Goal: Information Seeking & Learning: Learn about a topic

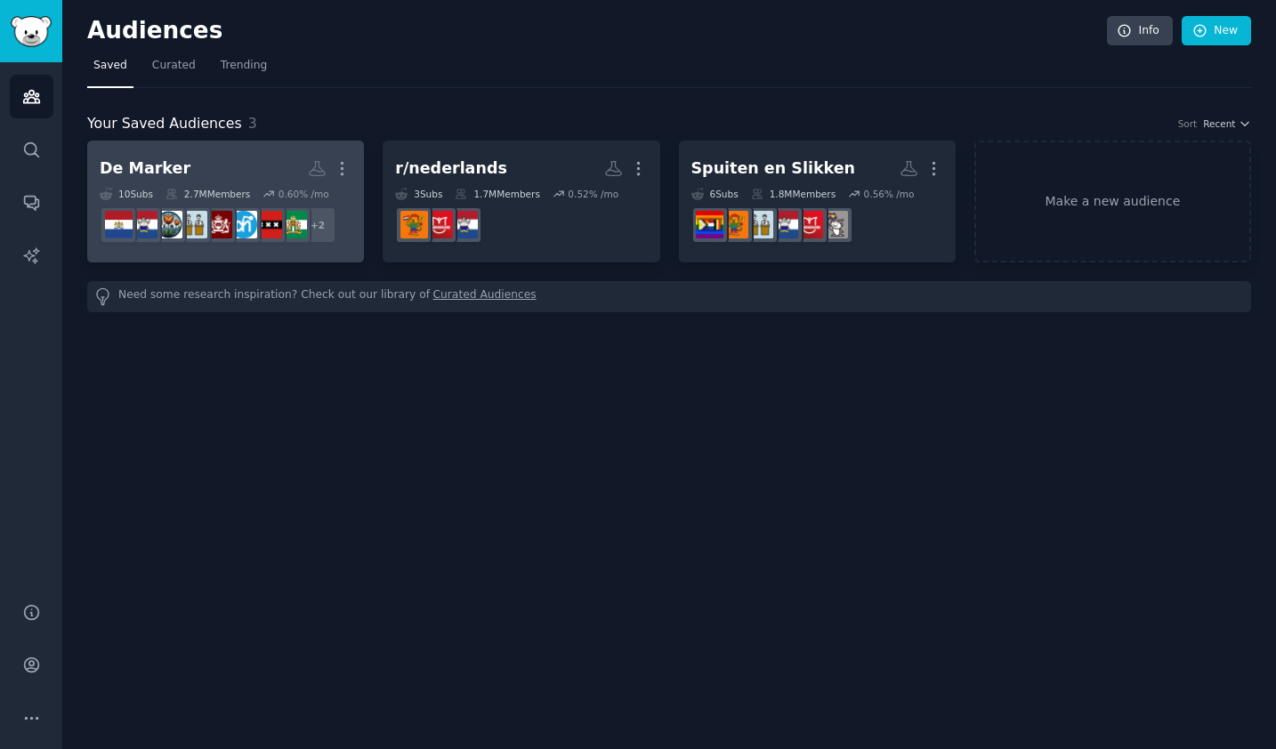
click at [214, 167] on h2 "De Marker More" at bounding box center [226, 168] width 252 height 31
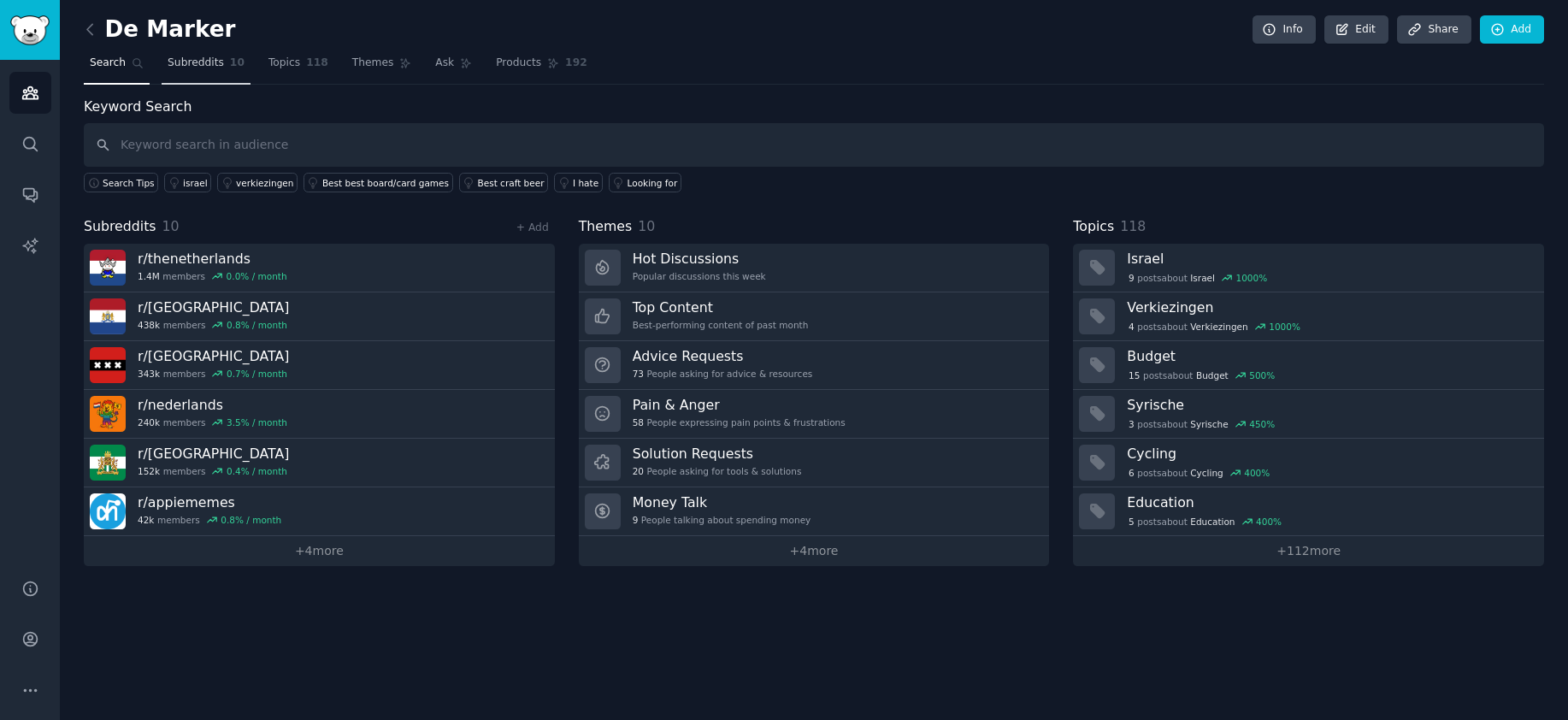
click at [207, 72] on link "Subreddits 10" at bounding box center [206, 67] width 89 height 35
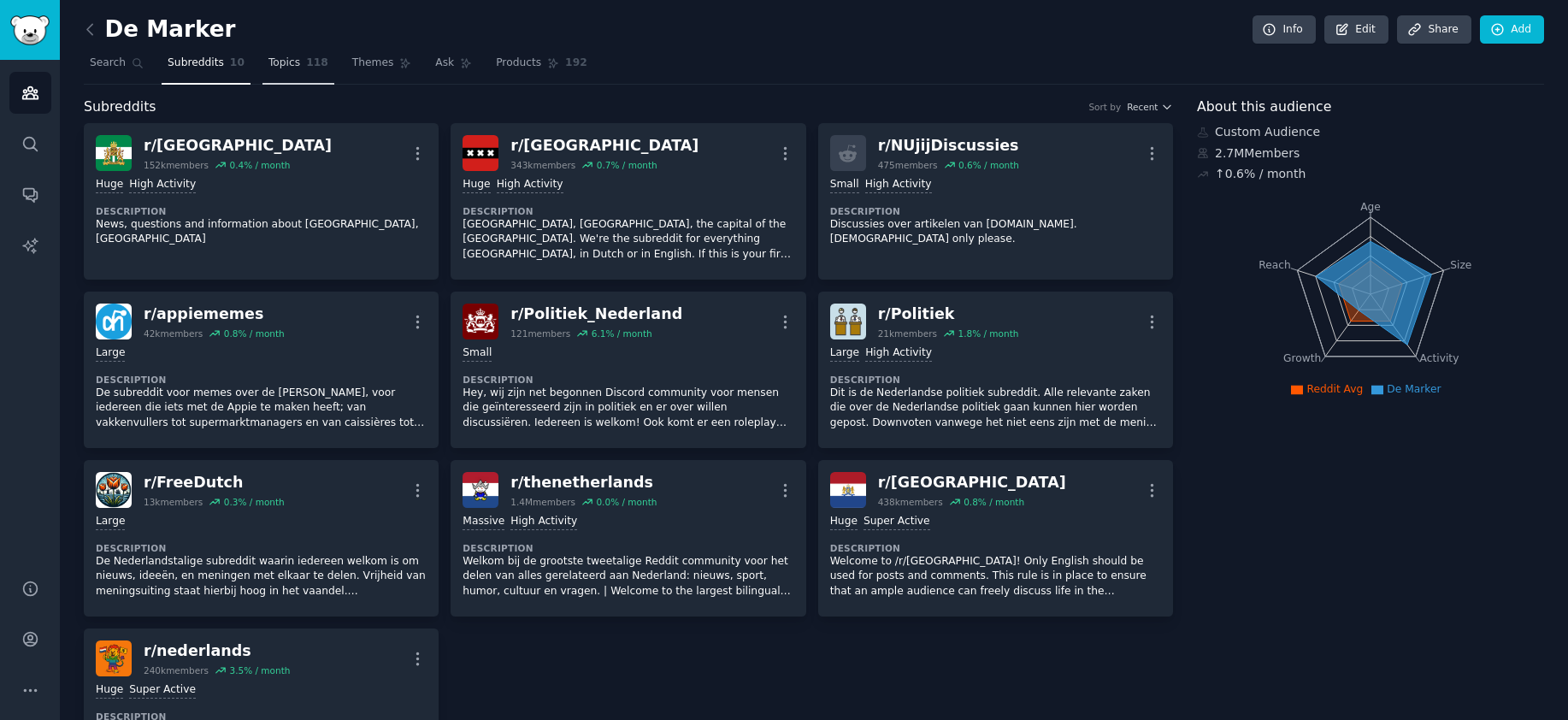
click at [289, 74] on link "Topics 118" at bounding box center [298, 67] width 72 height 35
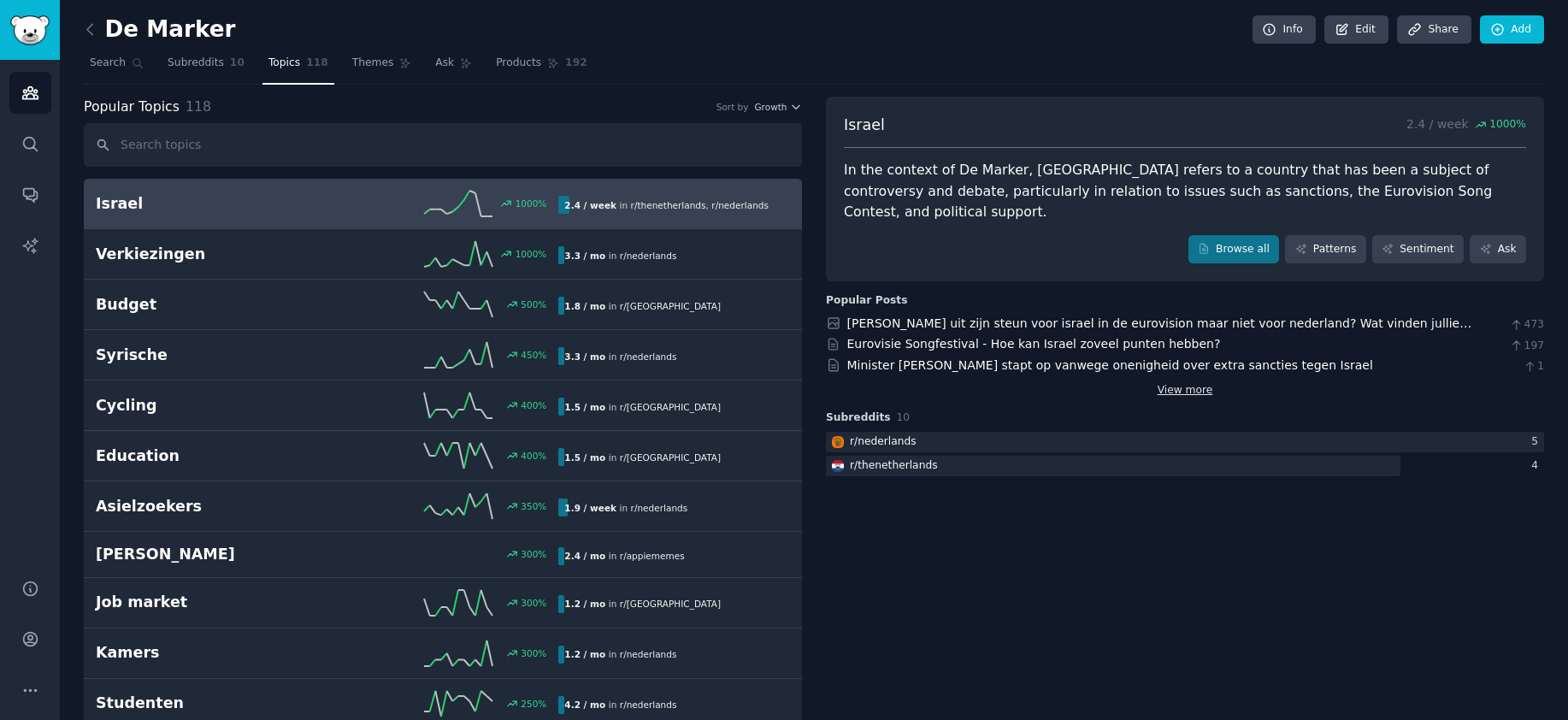
click at [1179, 384] on link "View more" at bounding box center [1186, 391] width 56 height 15
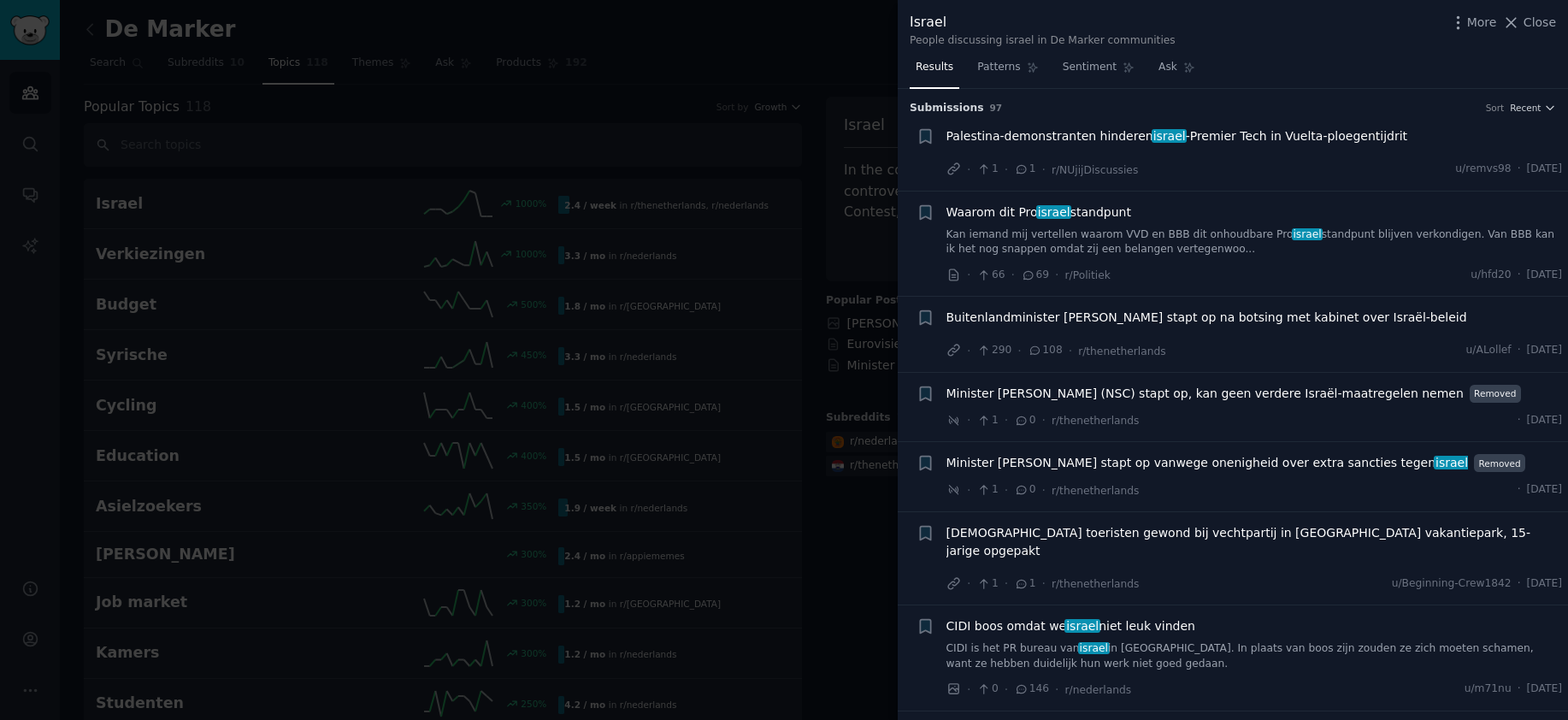
click at [755, 363] on div at bounding box center [784, 360] width 1568 height 720
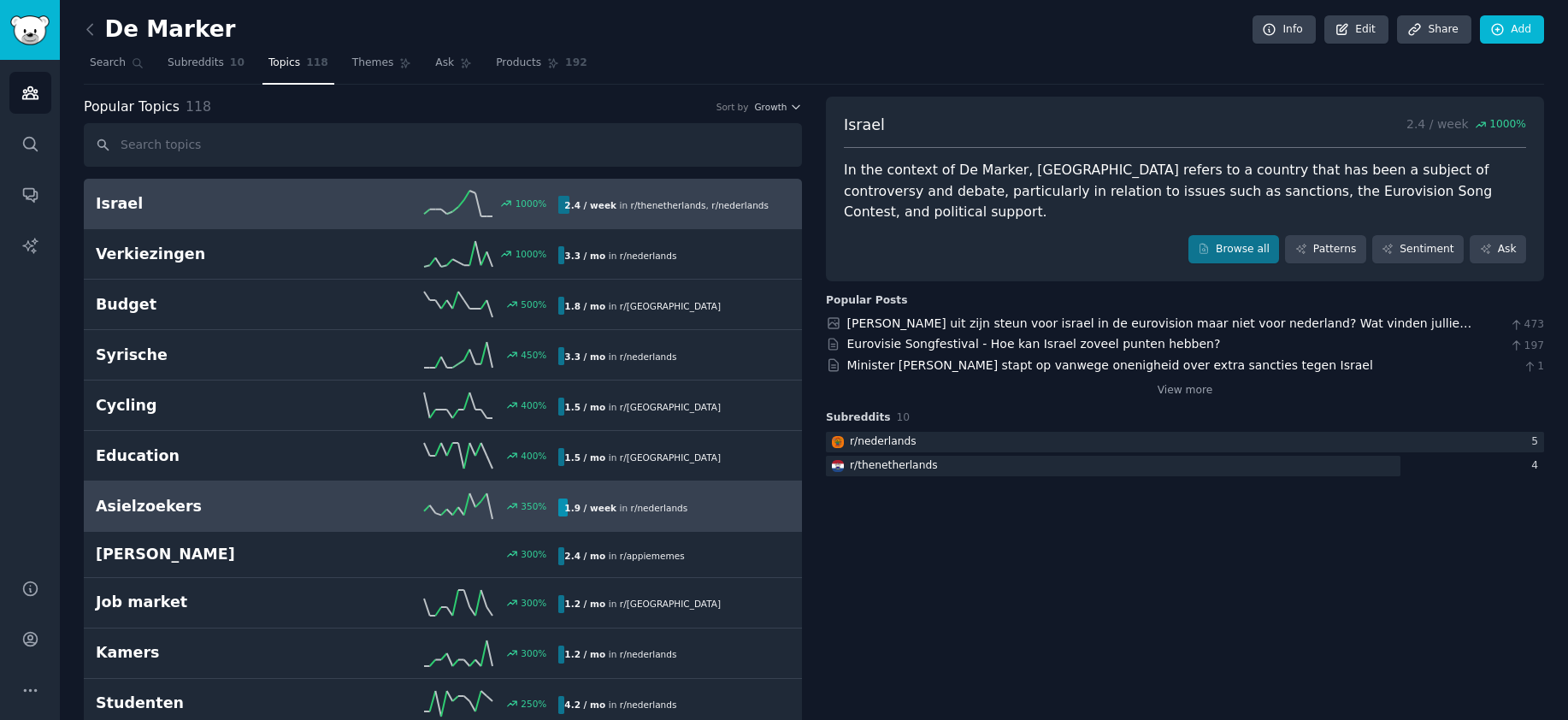
scroll to position [45, 0]
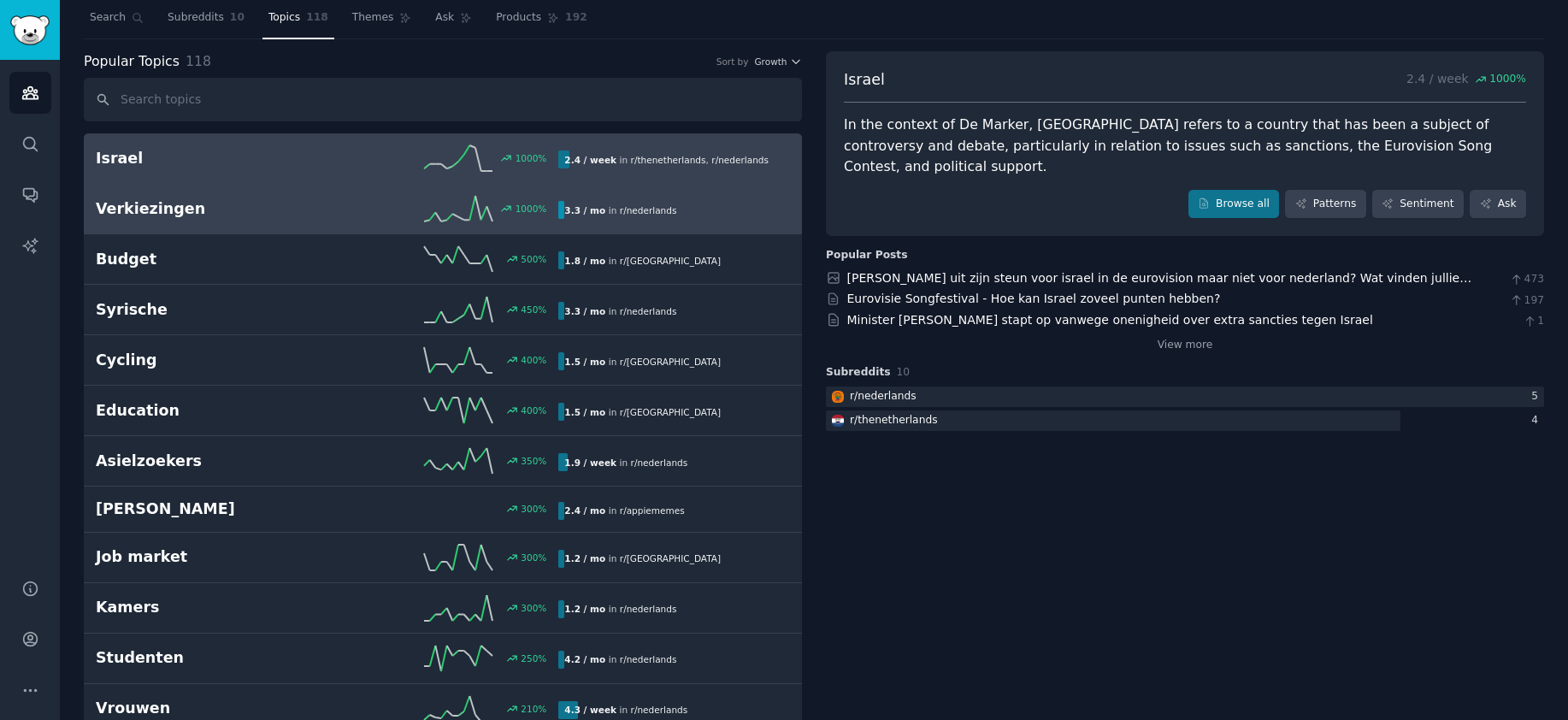
click at [325, 220] on div "Verkiezingen 1000 % 3.3 / mo in r/ nederlands" at bounding box center [443, 209] width 695 height 26
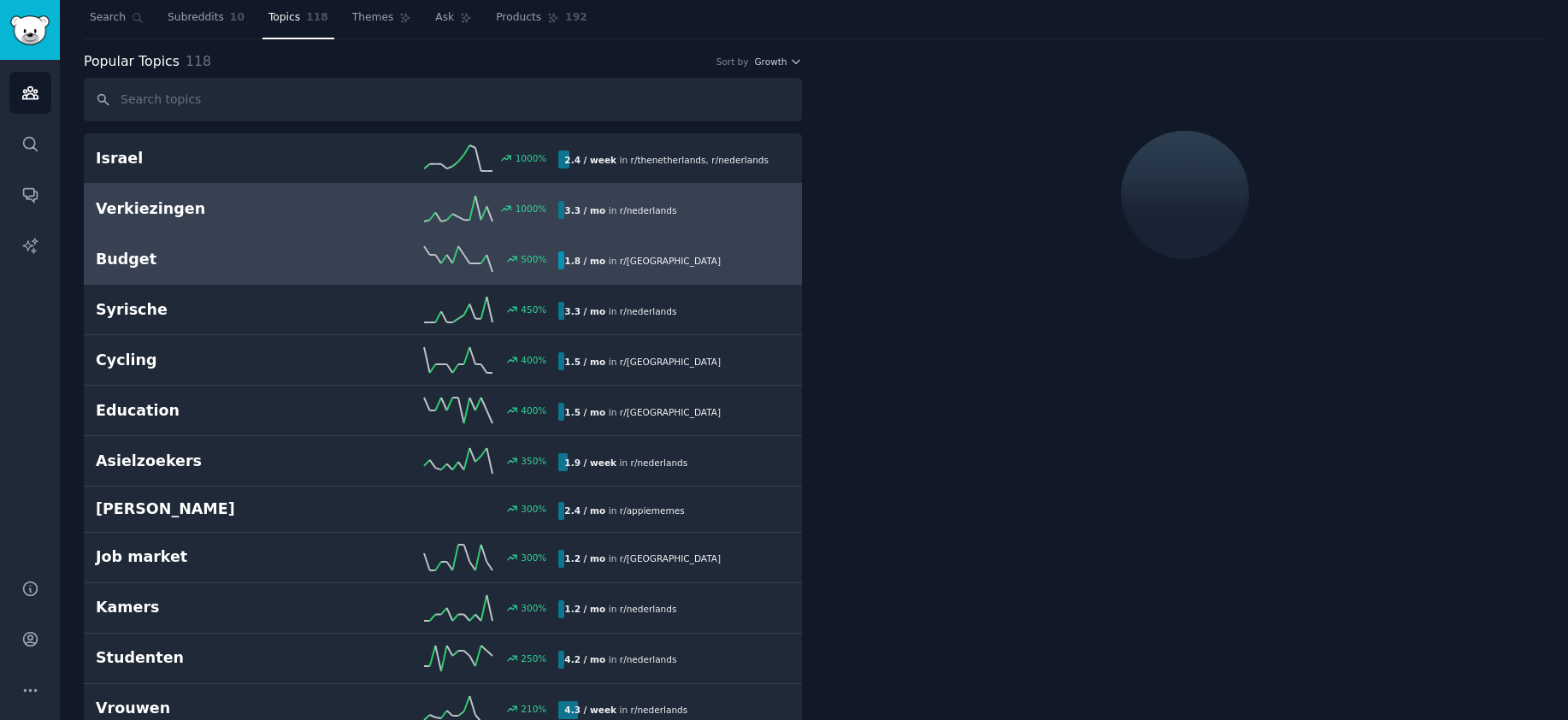
click at [316, 253] on h2 "Budget" at bounding box center [211, 260] width 232 height 21
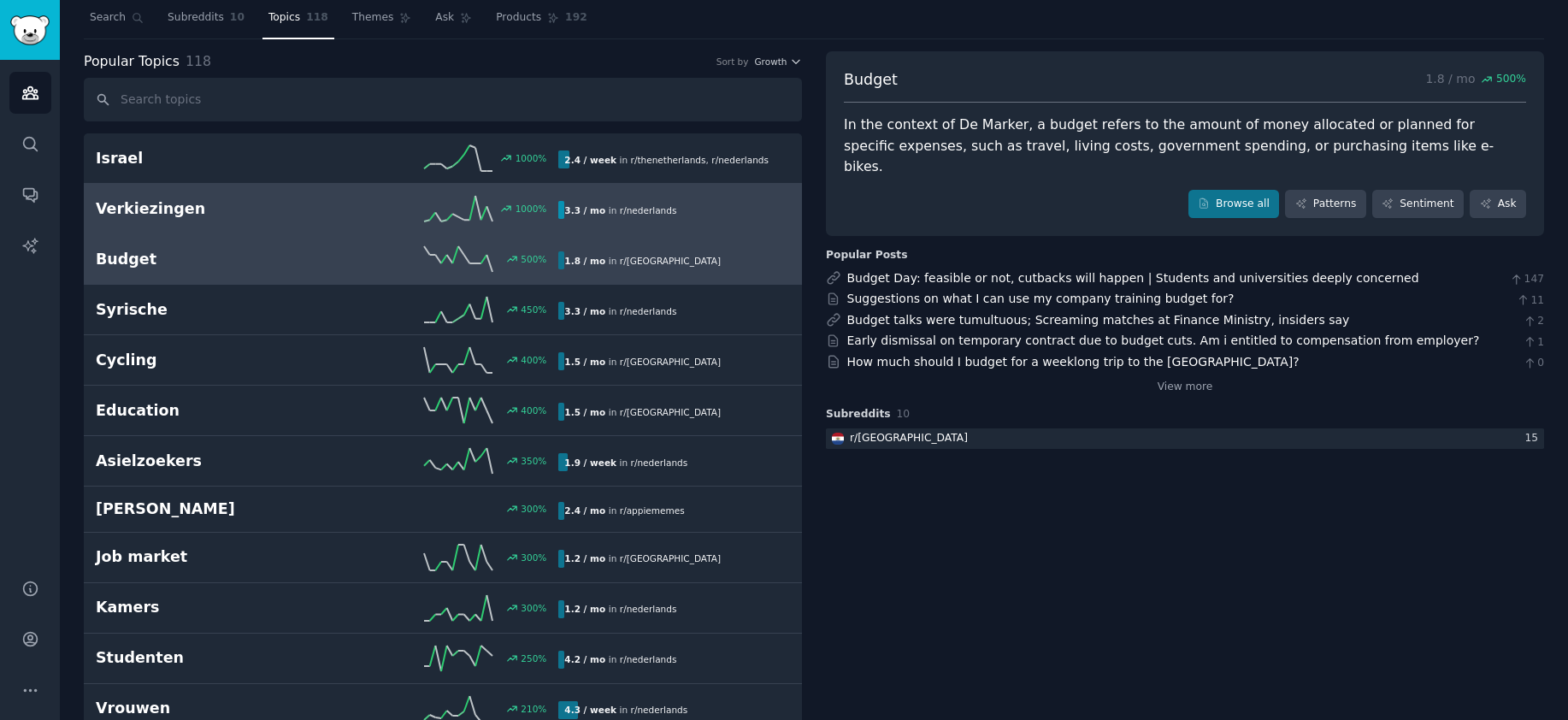
click at [454, 213] on icon at bounding box center [457, 209] width 68 height 26
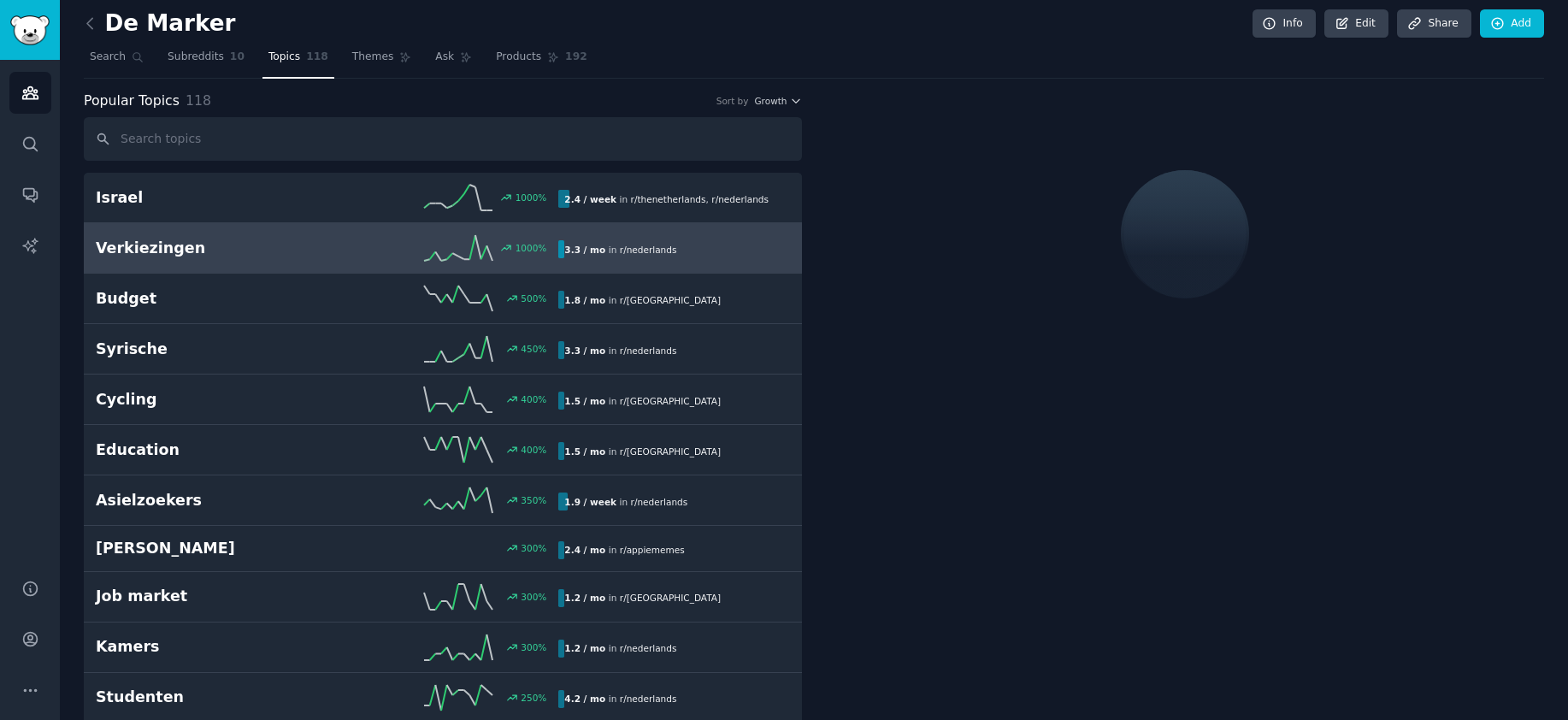
scroll to position [2, 0]
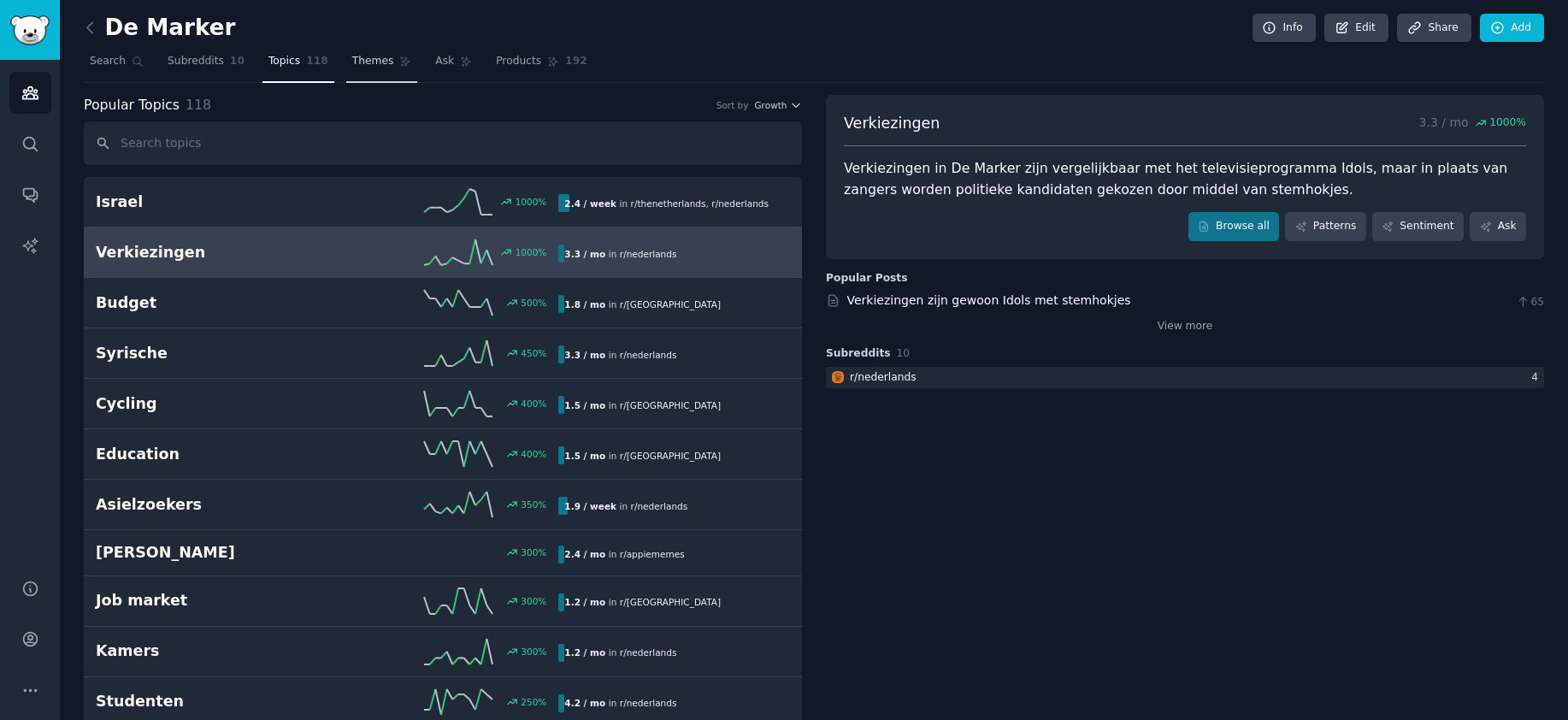
click at [383, 66] on span "Themes" at bounding box center [374, 62] width 42 height 15
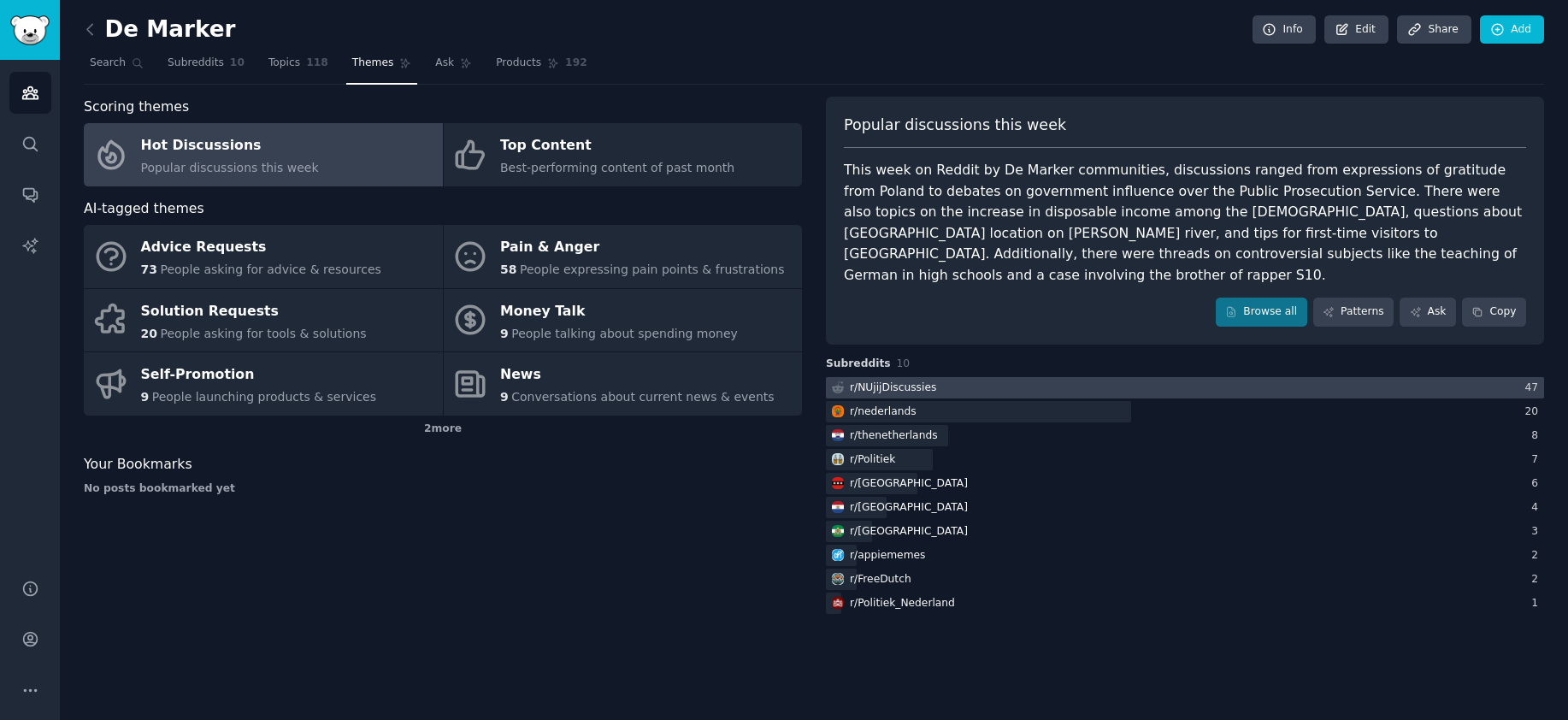
click at [946, 377] on div at bounding box center [1185, 387] width 718 height 21
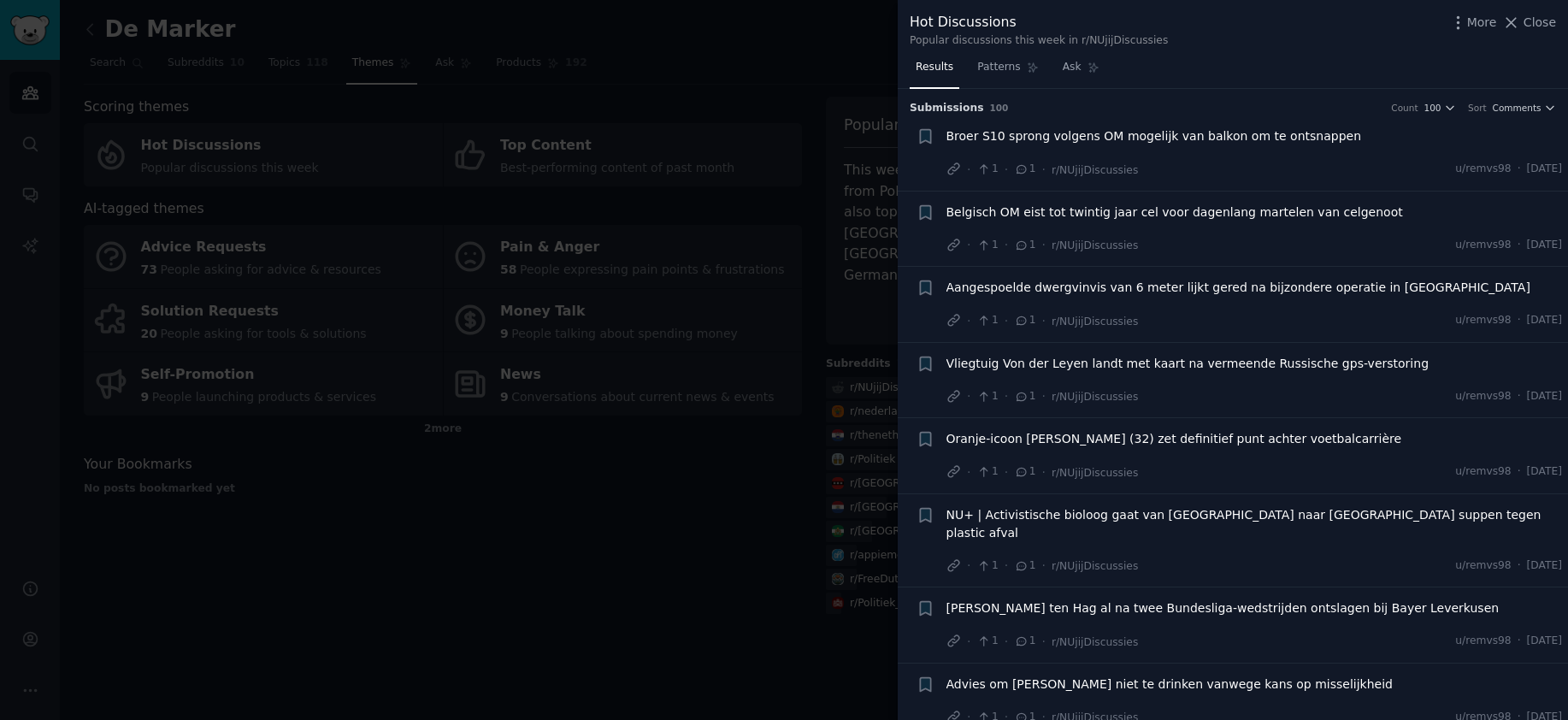
click at [1225, 131] on span "Broer S10 sprong volgens OM mogelijk van balkon om te ontsnappen" at bounding box center [1154, 137] width 415 height 18
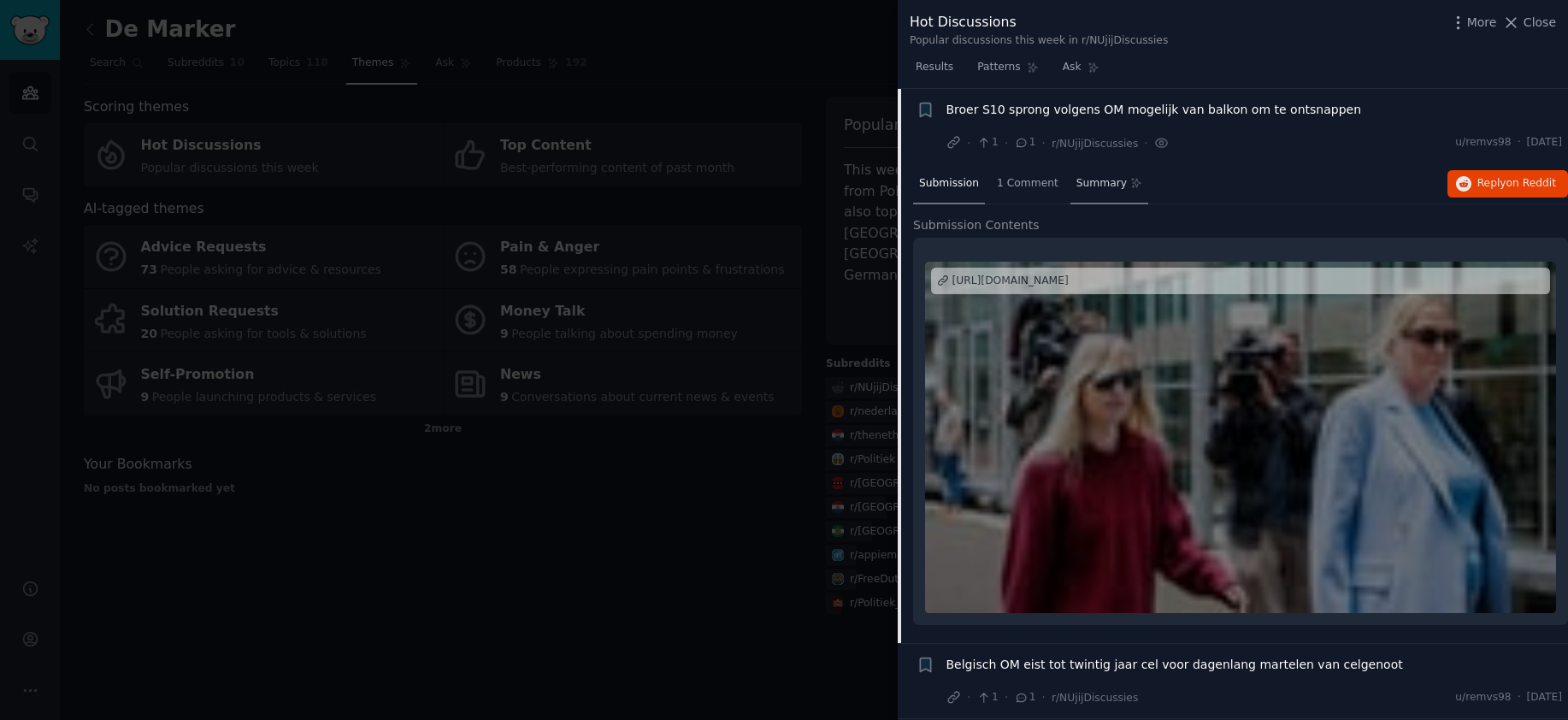
scroll to position [27, 0]
click at [1168, 110] on span "Broer S10 sprong volgens OM mogelijk van balkon om te ontsnappen" at bounding box center [1154, 109] width 415 height 18
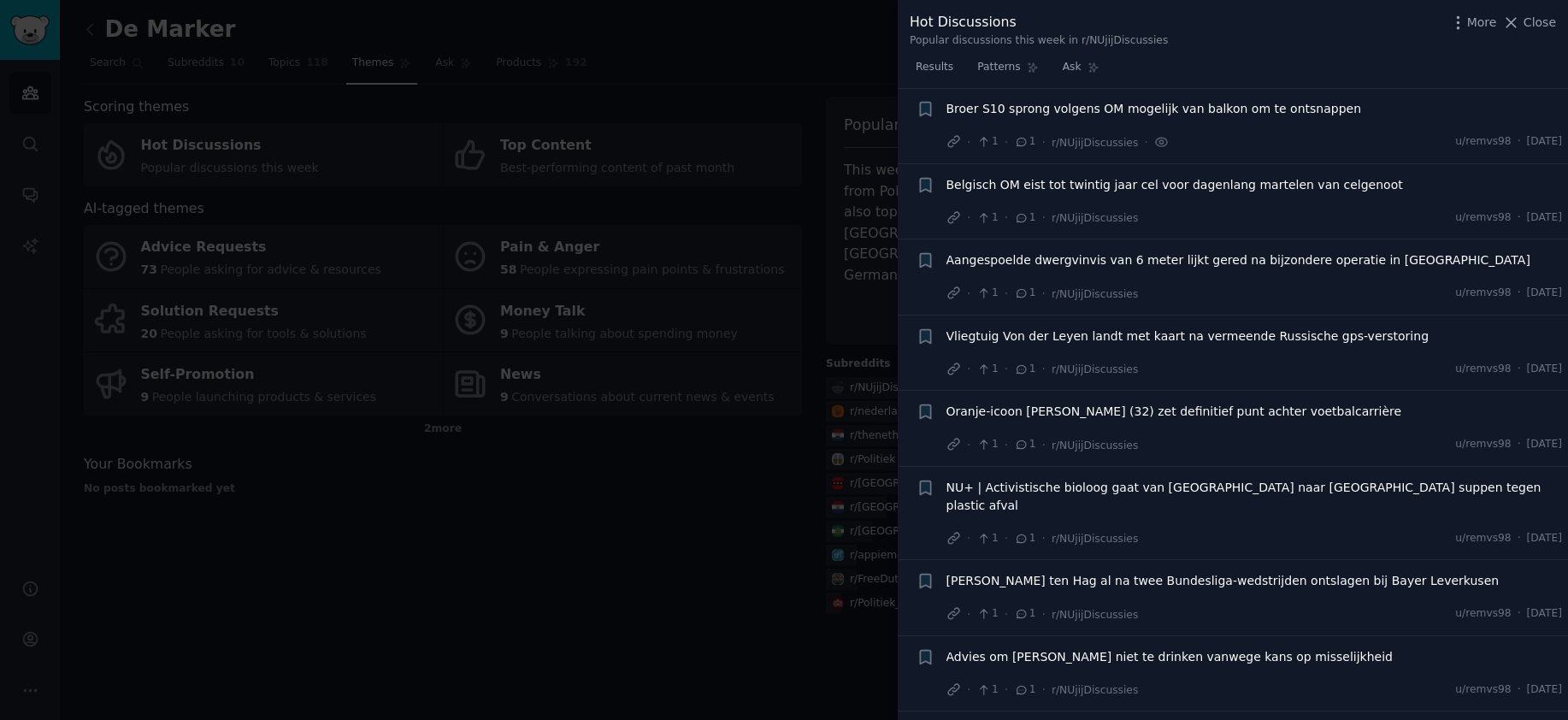
click at [1121, 38] on div "Popular discussions this week in r/NUjijDiscussies" at bounding box center [1039, 41] width 258 height 15
click at [734, 347] on div at bounding box center [784, 360] width 1568 height 720
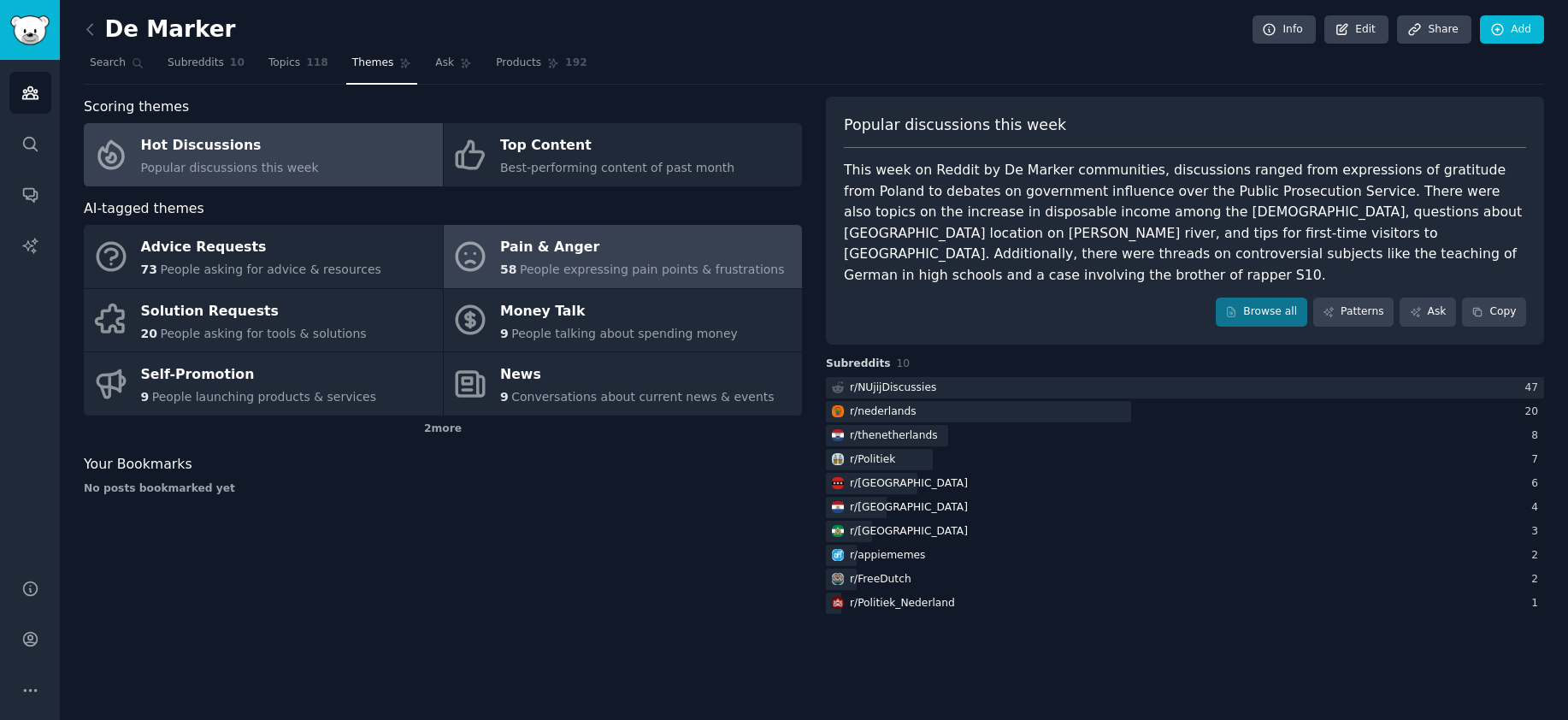
click at [485, 286] on link "Pain & Anger 58 People expressing pain points & frustrations" at bounding box center [624, 257] width 359 height 63
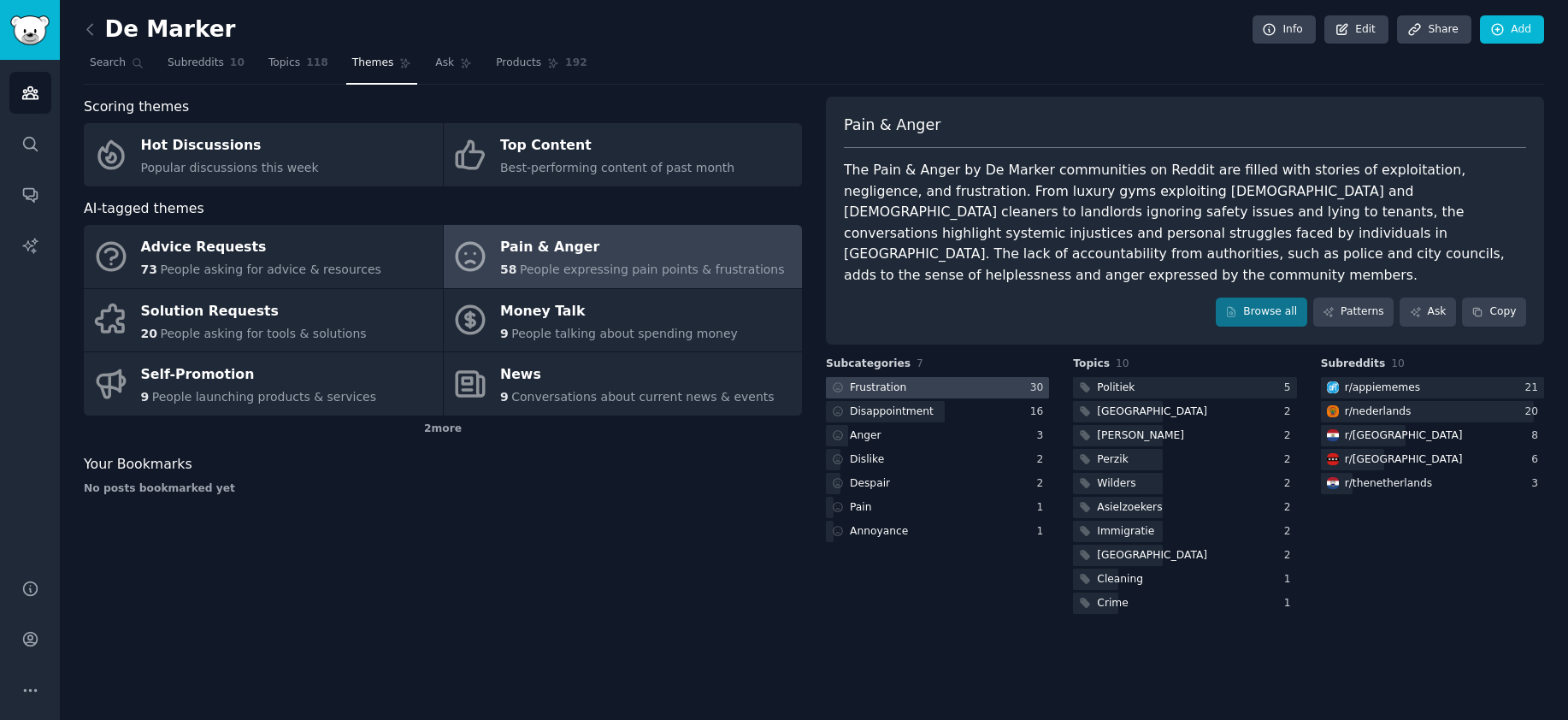
click at [1001, 377] on div at bounding box center [938, 387] width 223 height 21
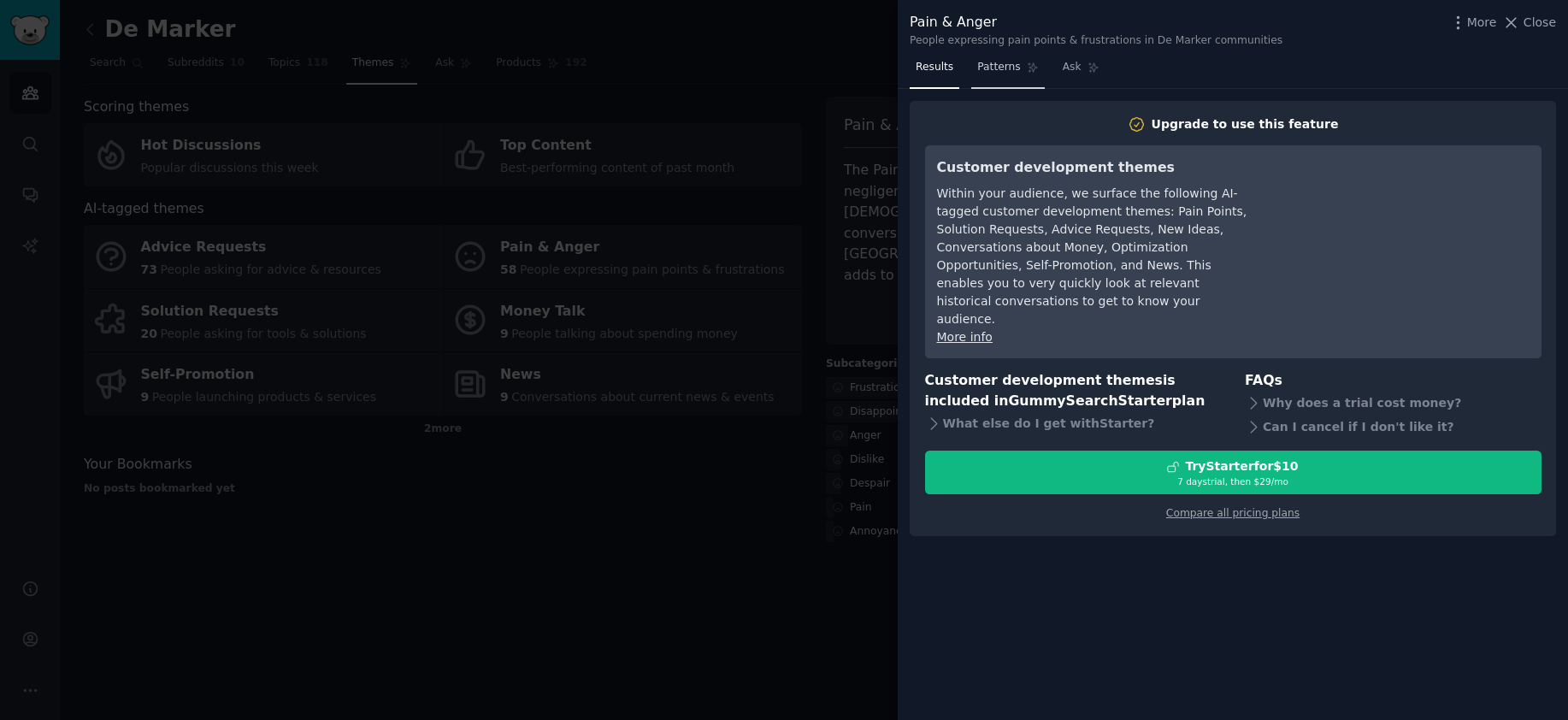
click at [1017, 69] on span "Patterns" at bounding box center [998, 67] width 42 height 15
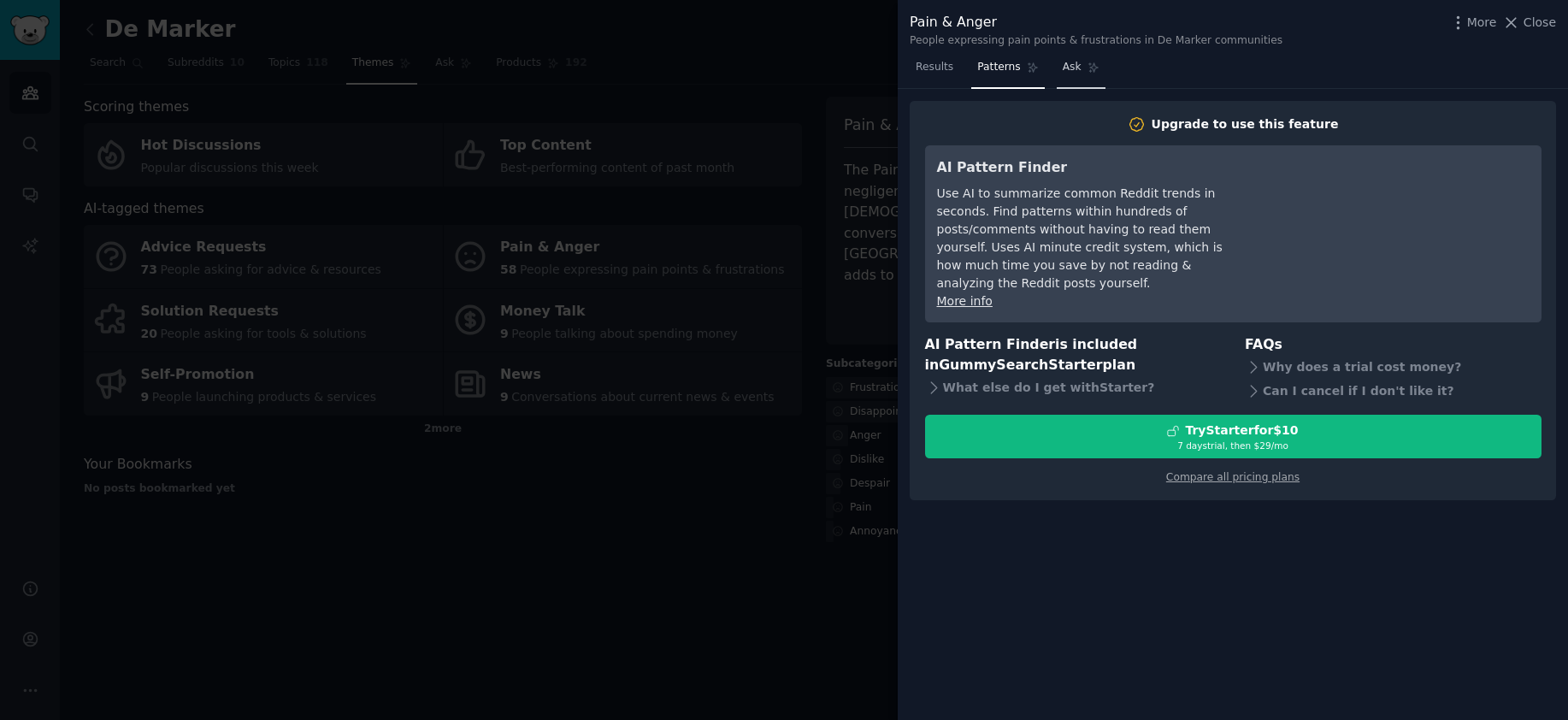
click at [1084, 71] on link "Ask" at bounding box center [1081, 71] width 49 height 35
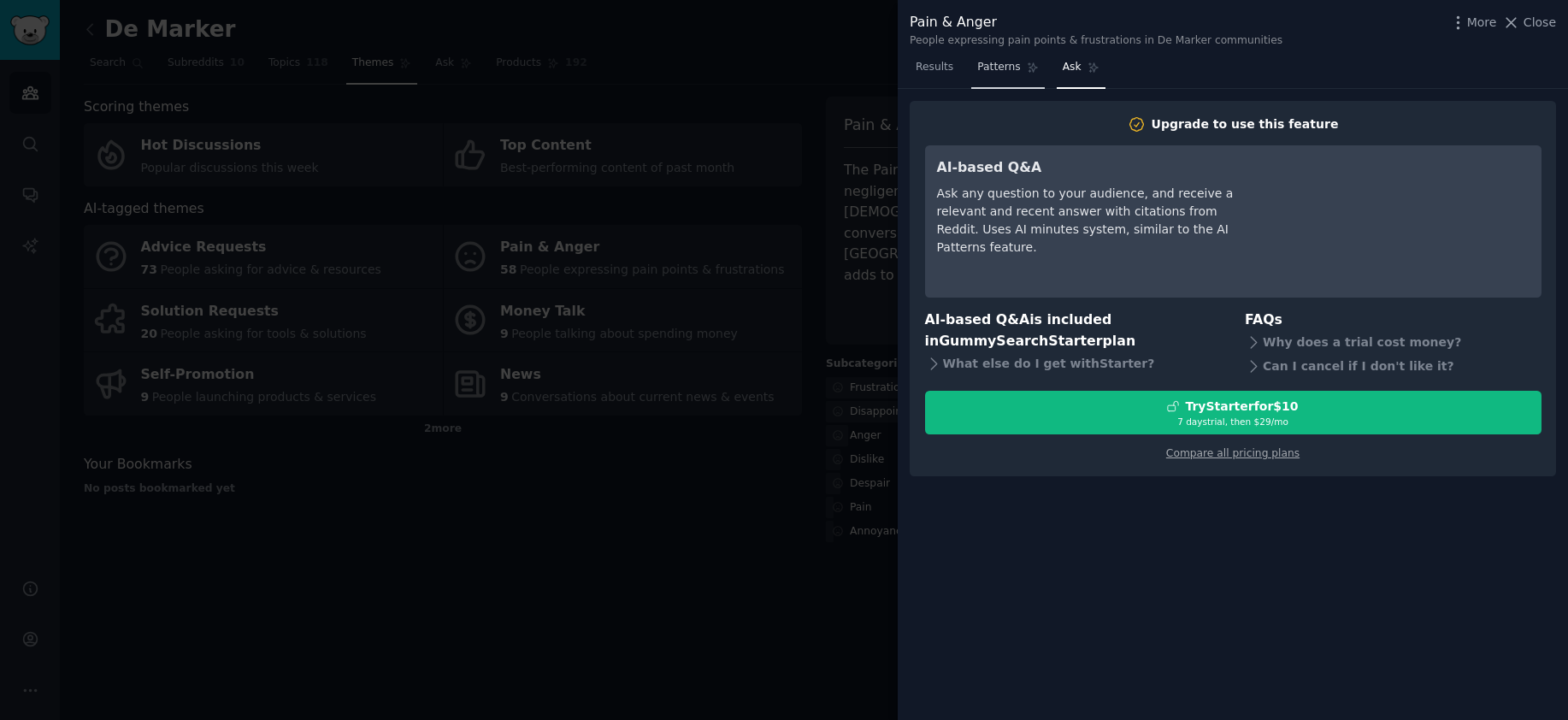
click at [1037, 74] on link "Patterns" at bounding box center [1008, 71] width 73 height 35
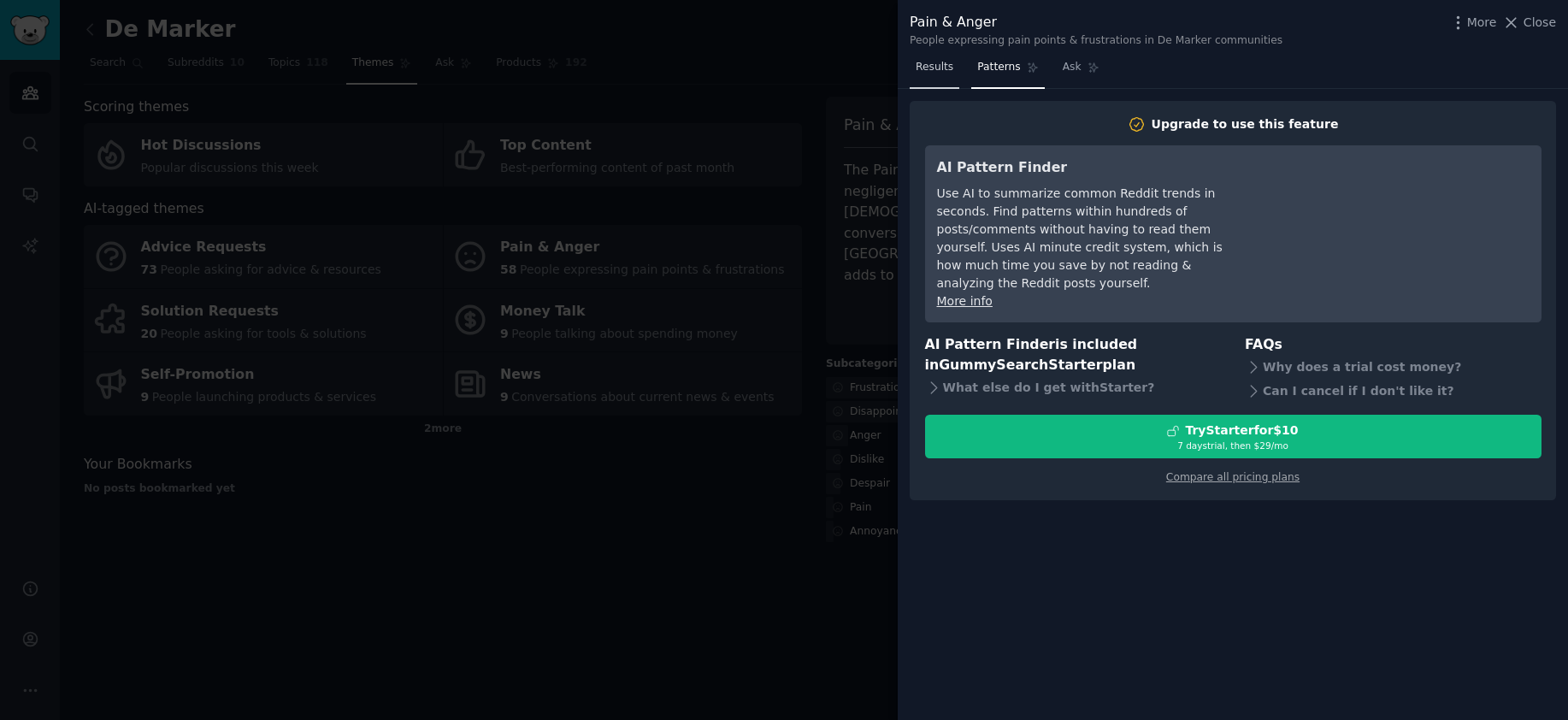
click at [956, 62] on link "Results" at bounding box center [935, 71] width 50 height 35
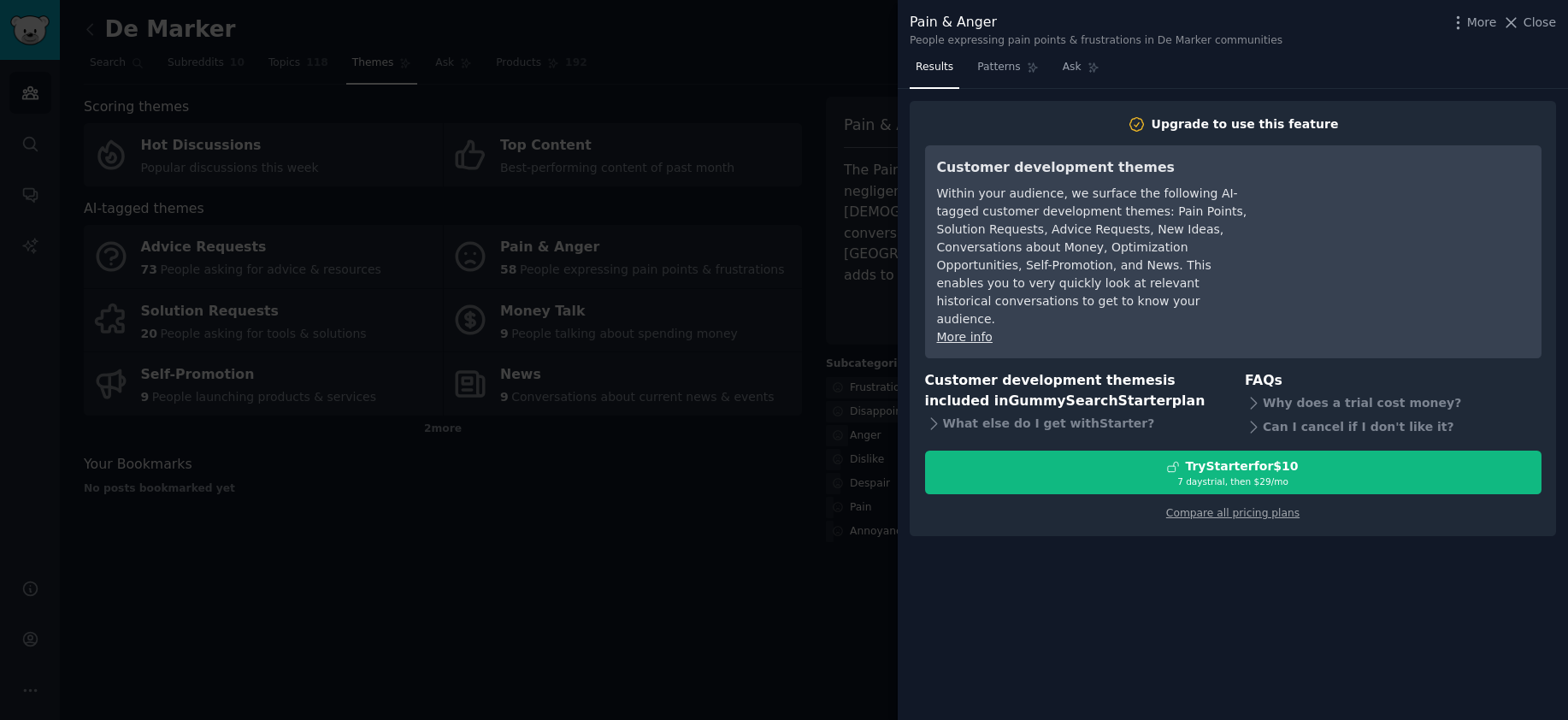
click at [804, 105] on div at bounding box center [784, 360] width 1568 height 720
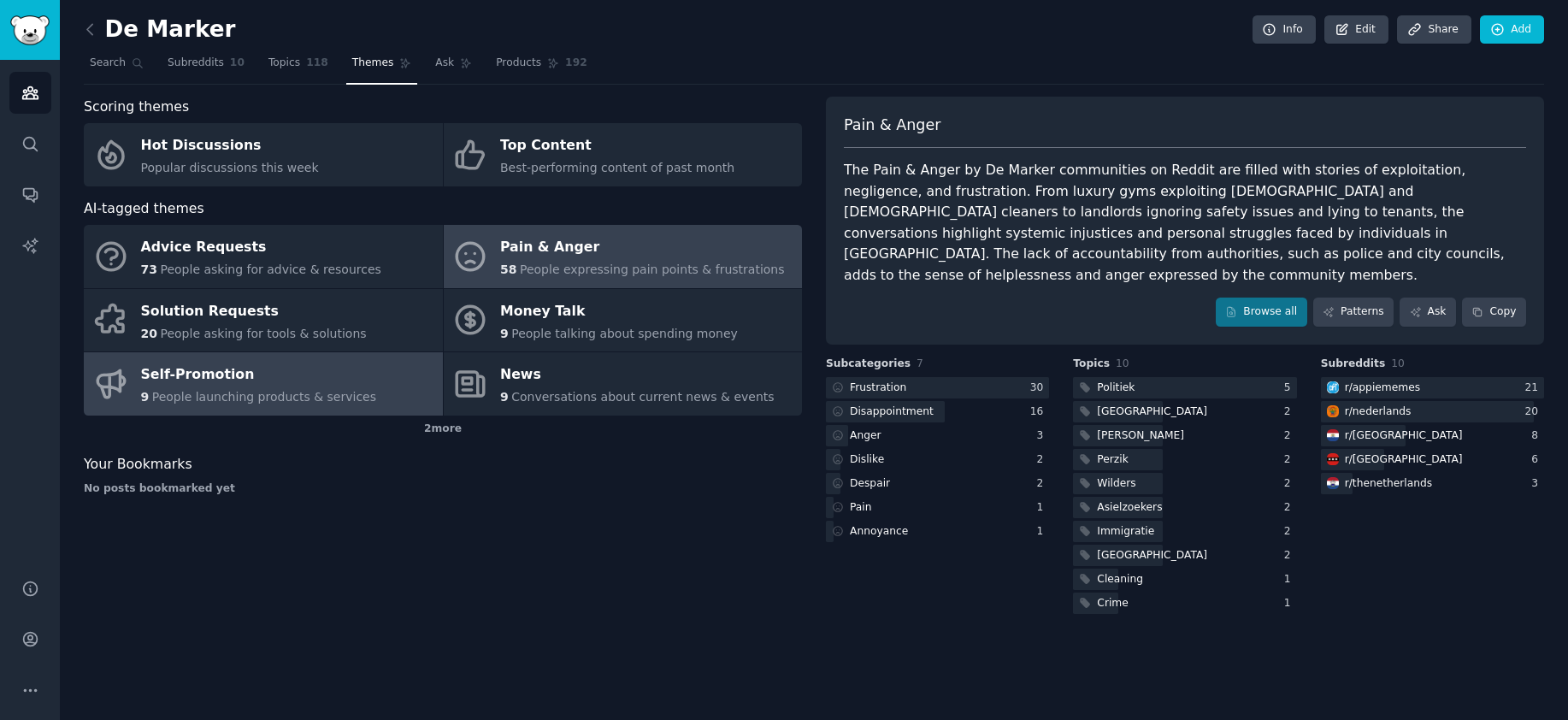
click at [271, 393] on span "People launching products & services" at bounding box center [263, 397] width 224 height 13
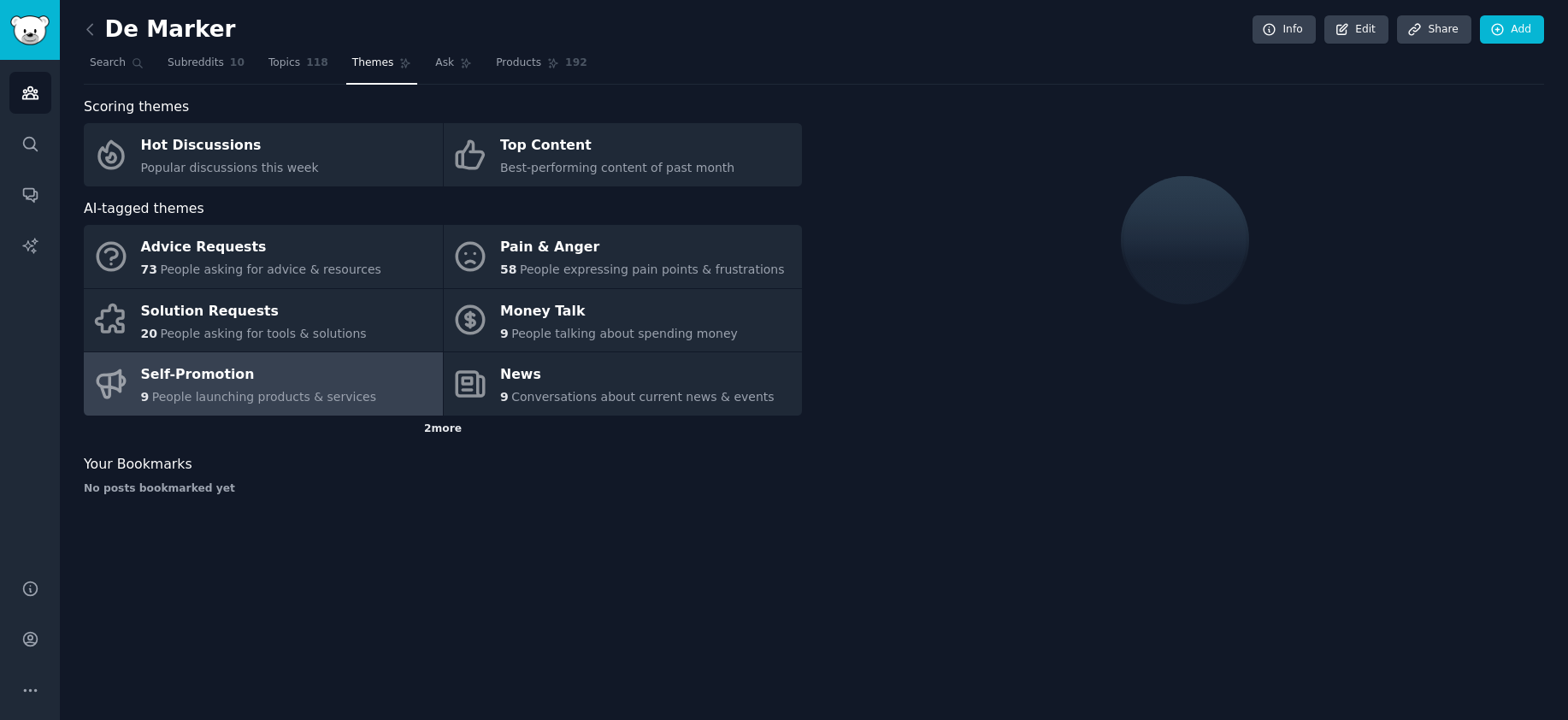
click at [448, 435] on div "2 more" at bounding box center [442, 429] width 718 height 27
